Goal: Navigation & Orientation: Find specific page/section

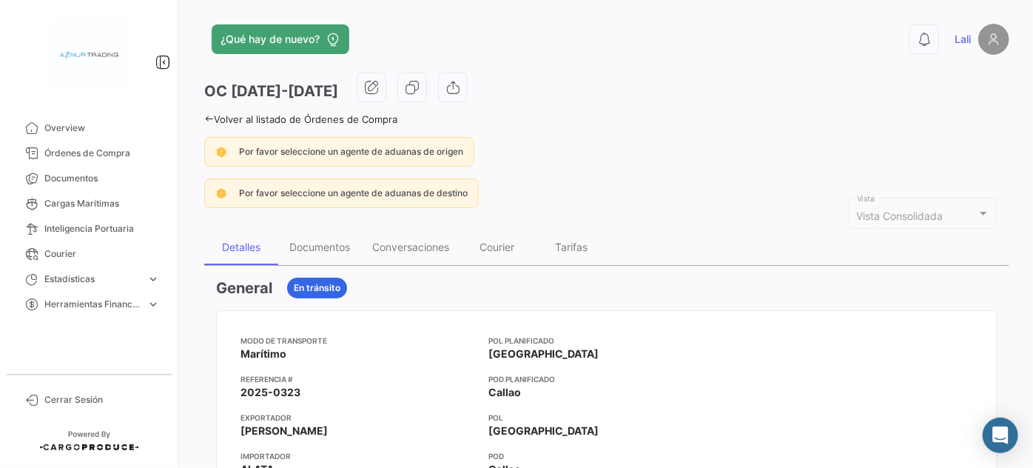
scroll to position [904, 0]
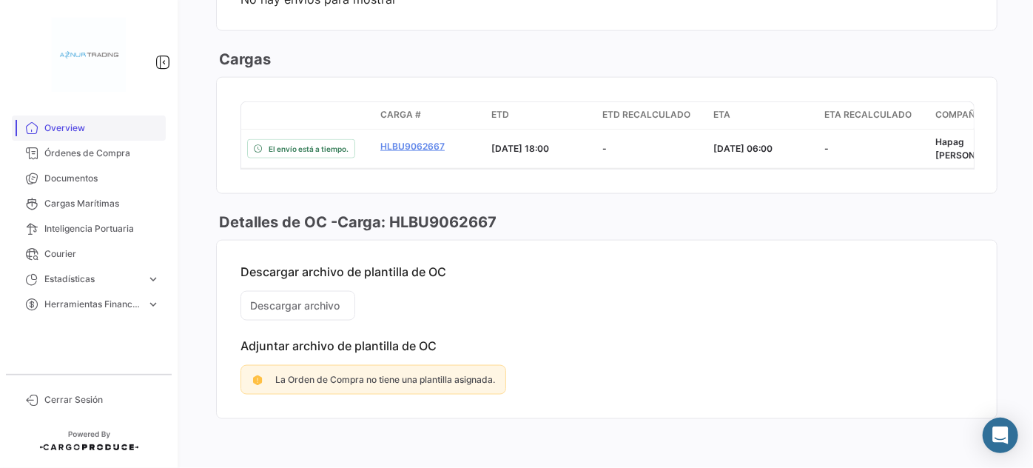
click at [63, 127] on span "Overview" at bounding box center [101, 127] width 115 height 13
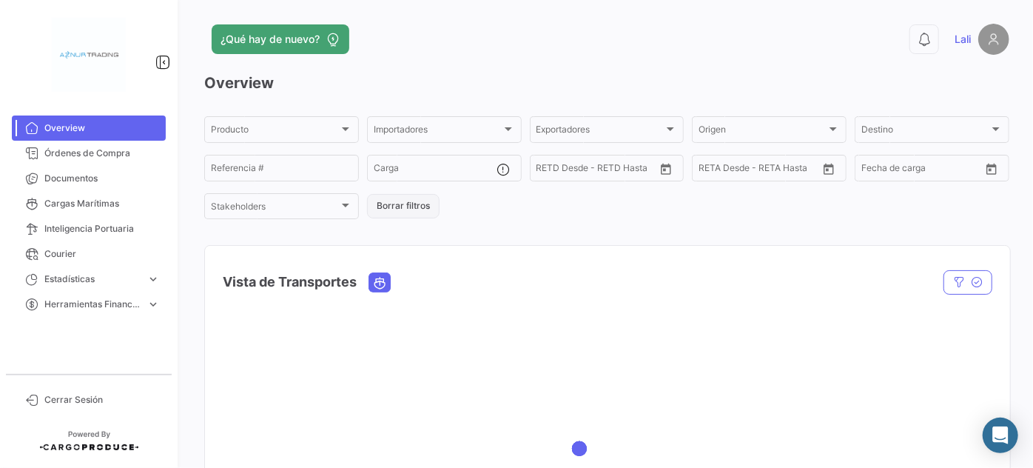
click at [406, 212] on button "Borrar filtros" at bounding box center [403, 206] width 73 height 24
click at [73, 149] on span "Órdenes de Compra" at bounding box center [101, 153] width 115 height 13
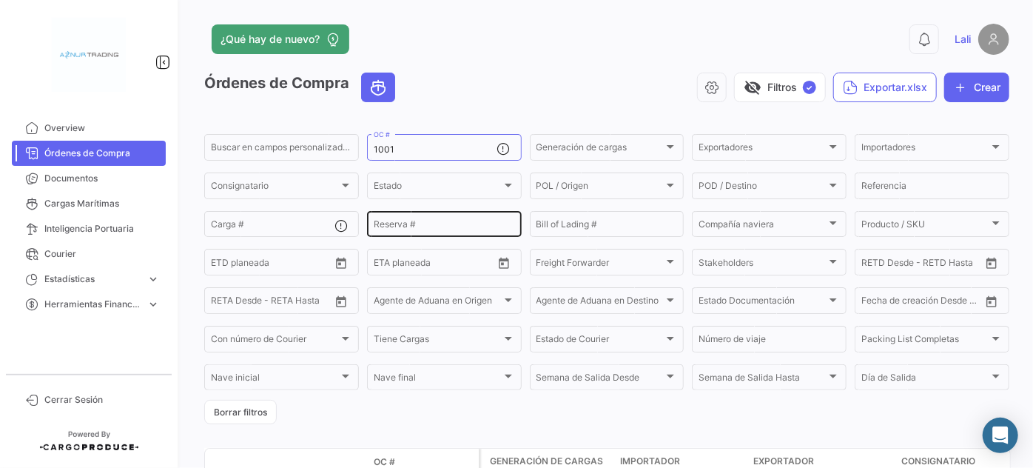
scroll to position [75, 0]
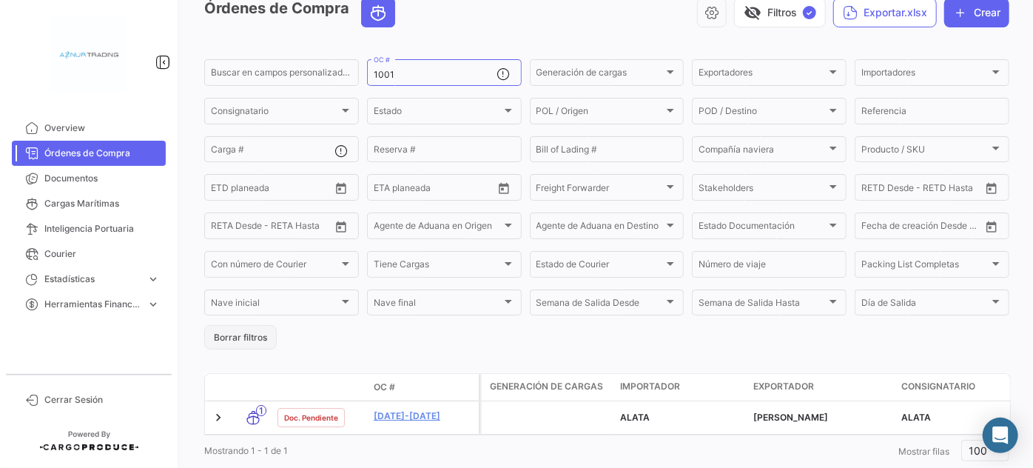
click at [238, 338] on button "Borrar filtros" at bounding box center [240, 337] width 73 height 24
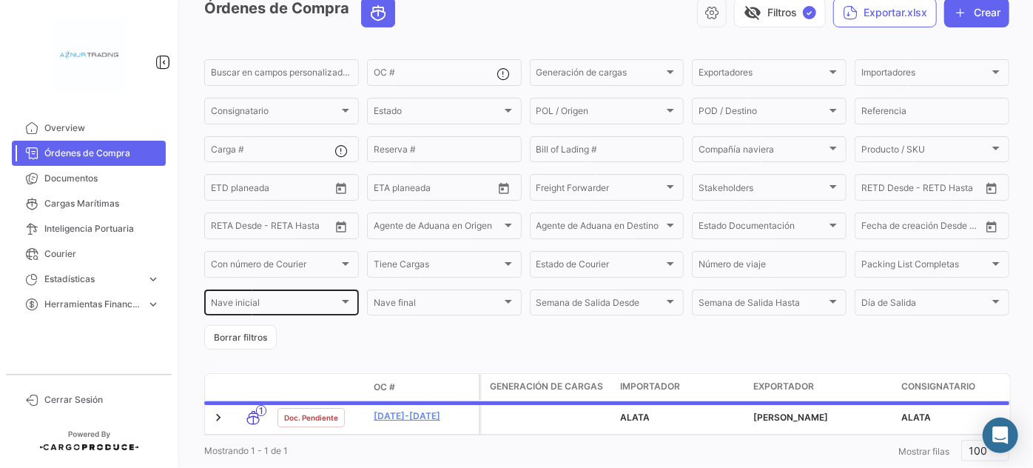
scroll to position [118, 0]
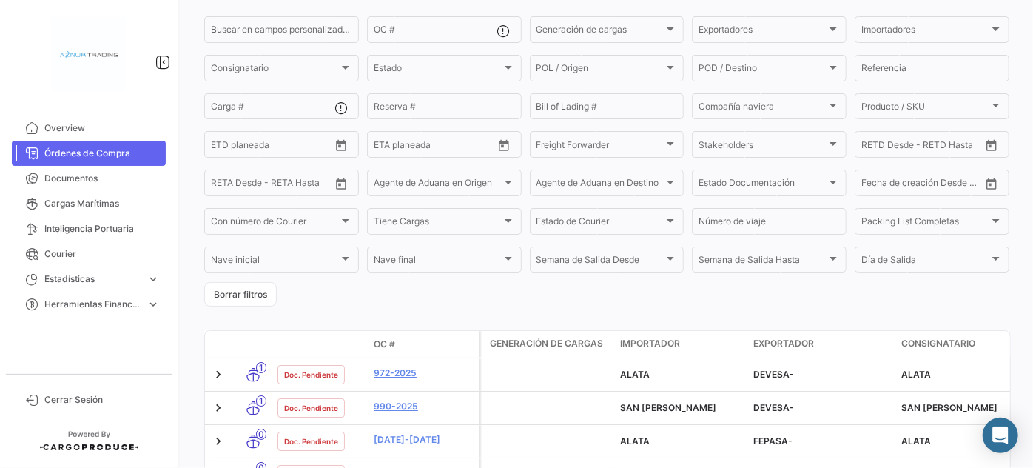
click at [386, 343] on span "OC #" at bounding box center [384, 343] width 21 height 13
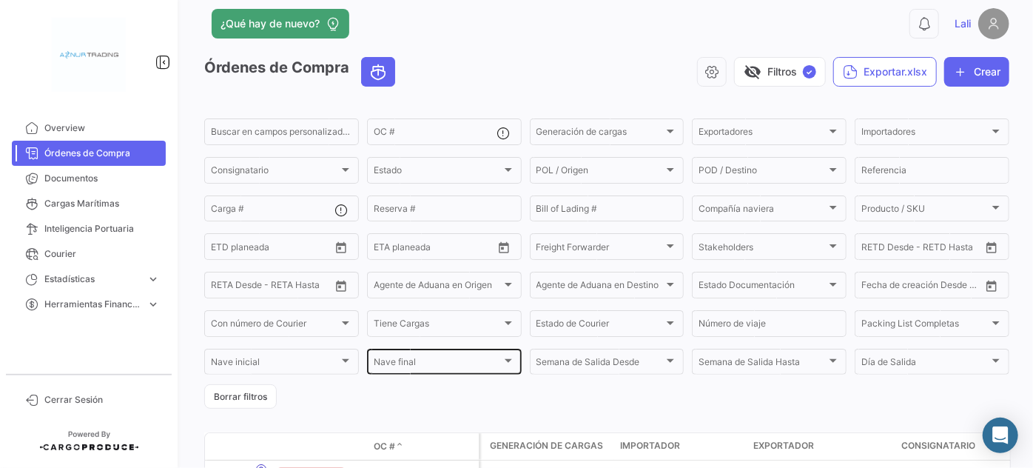
scroll to position [0, 0]
